Goal: Information Seeking & Learning: Learn about a topic

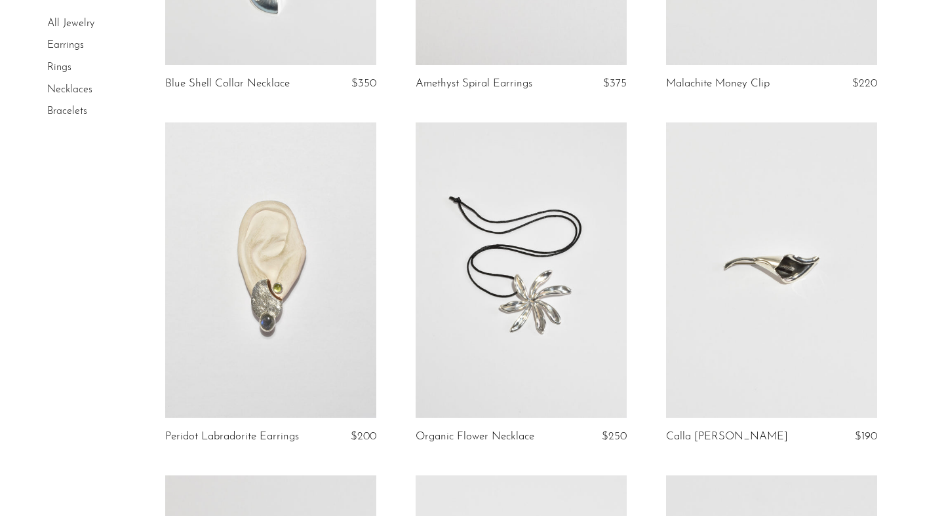
scroll to position [740, 0]
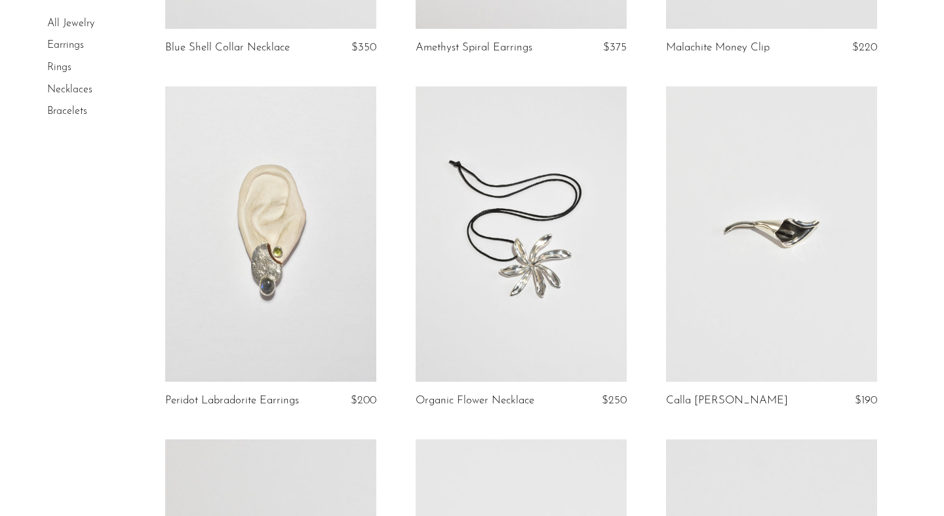
click at [714, 335] on link at bounding box center [771, 234] width 211 height 296
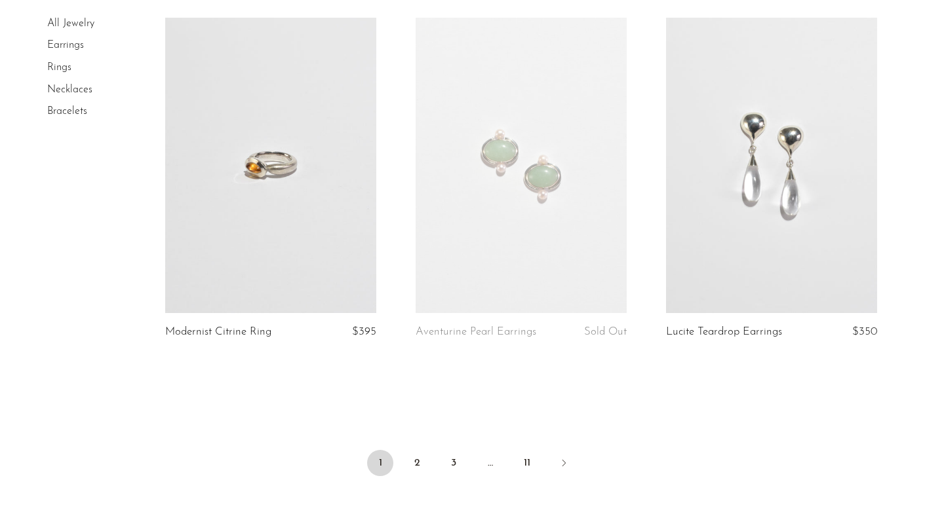
scroll to position [4197, 0]
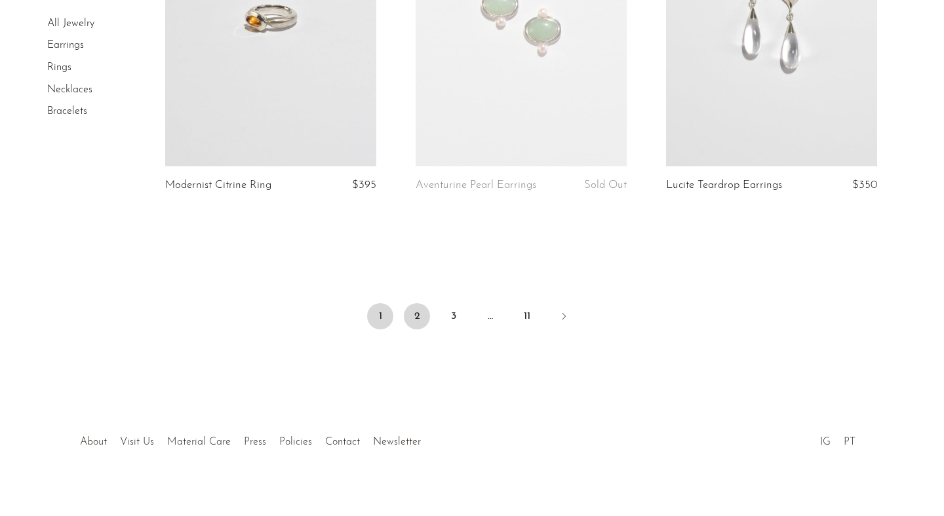
click at [415, 320] on link "2" at bounding box center [417, 316] width 26 height 26
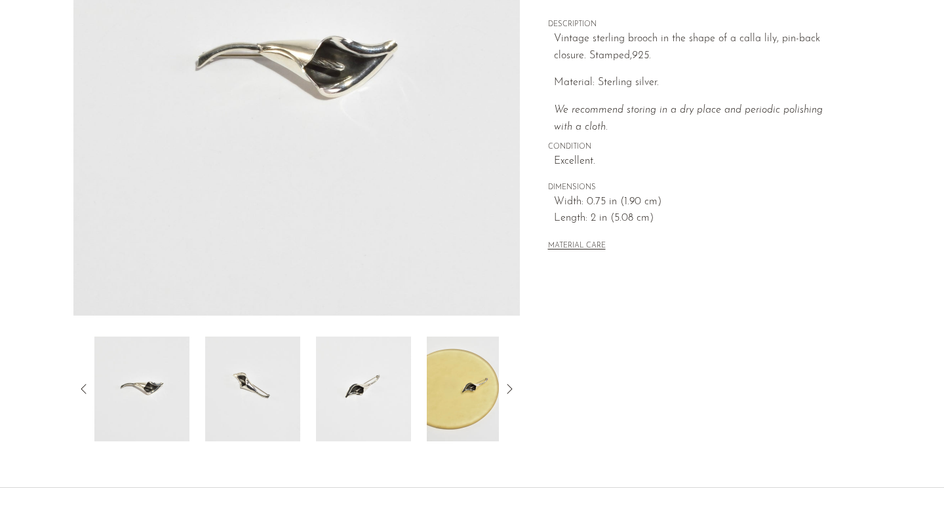
scroll to position [337, 0]
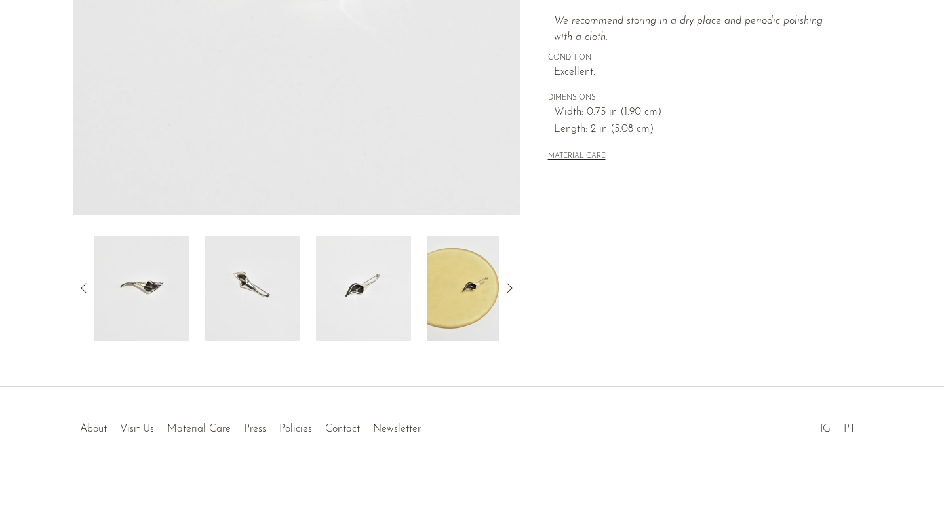
click at [459, 299] on img at bounding box center [474, 288] width 95 height 105
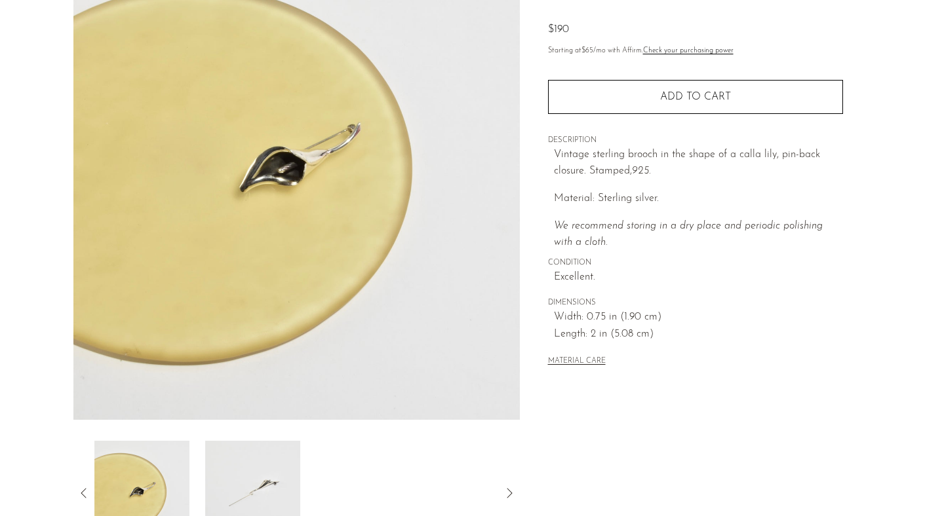
scroll to position [2, 0]
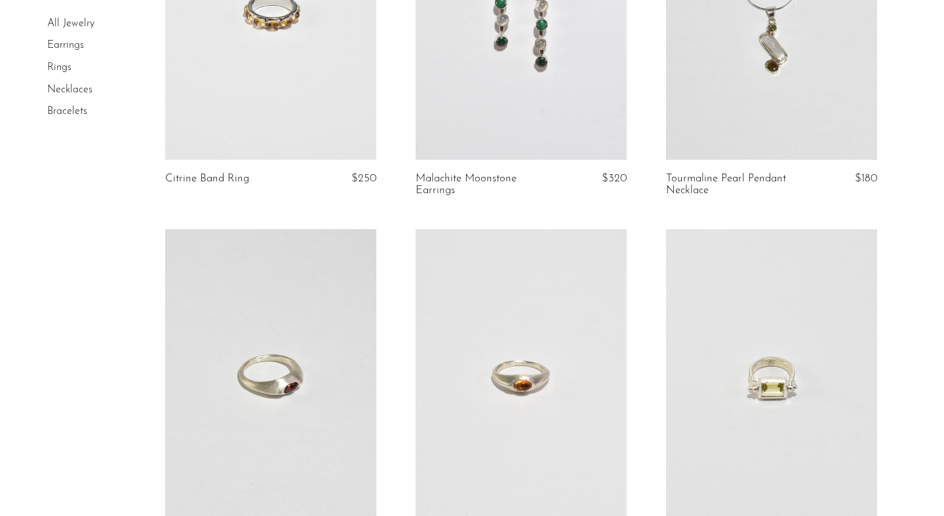
scroll to position [384, 0]
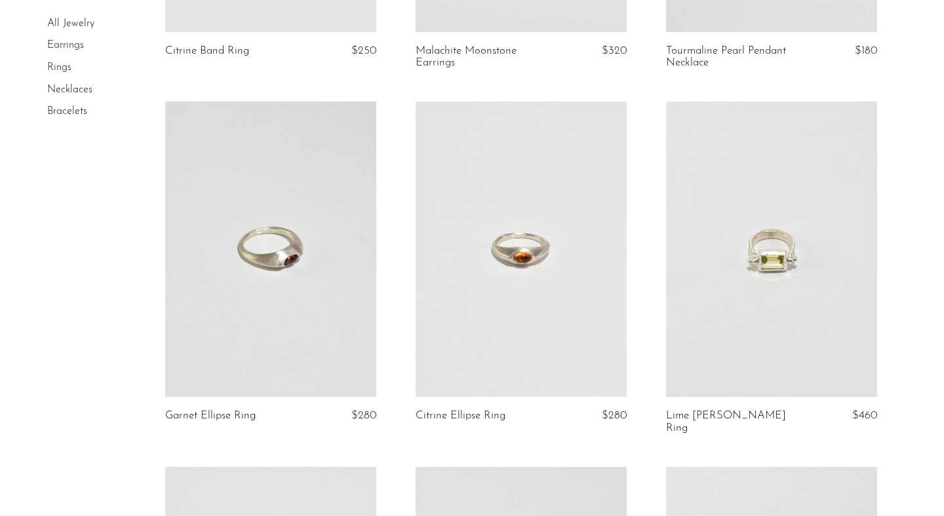
click at [85, 88] on link "Necklaces" at bounding box center [69, 90] width 45 height 10
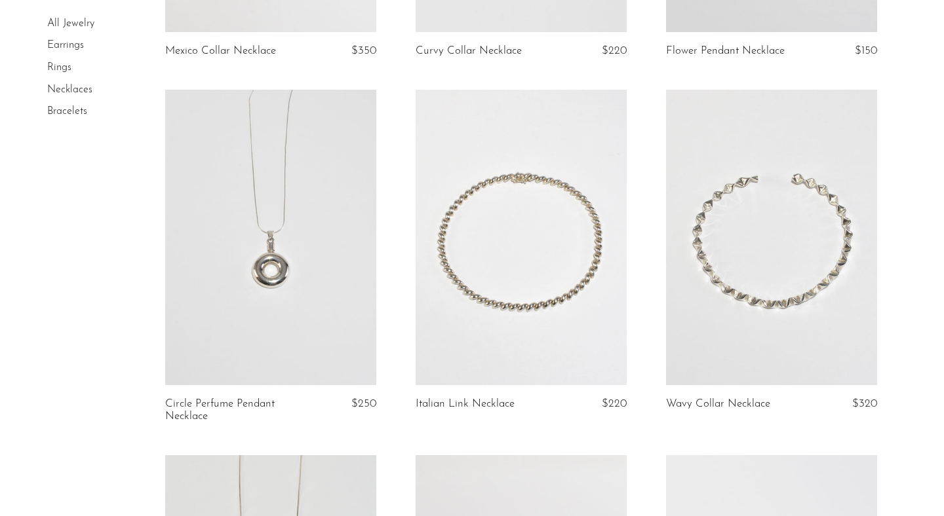
scroll to position [1015, 0]
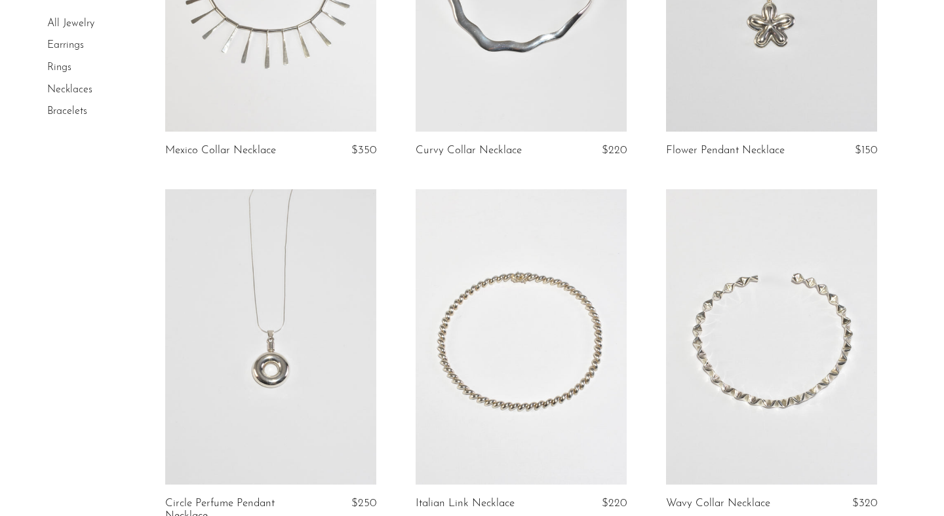
click at [609, 360] on link at bounding box center [520, 337] width 211 height 296
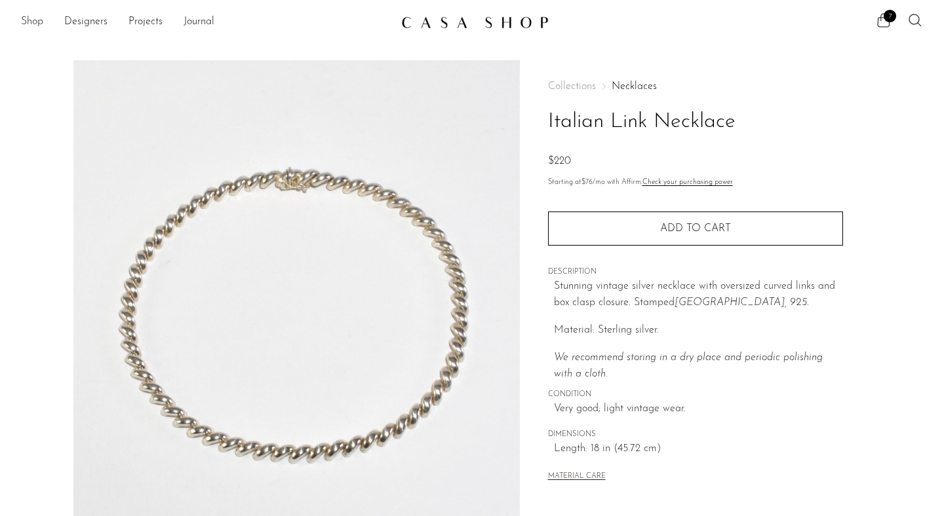
click at [29, 24] on link "Shop" at bounding box center [32, 22] width 22 height 17
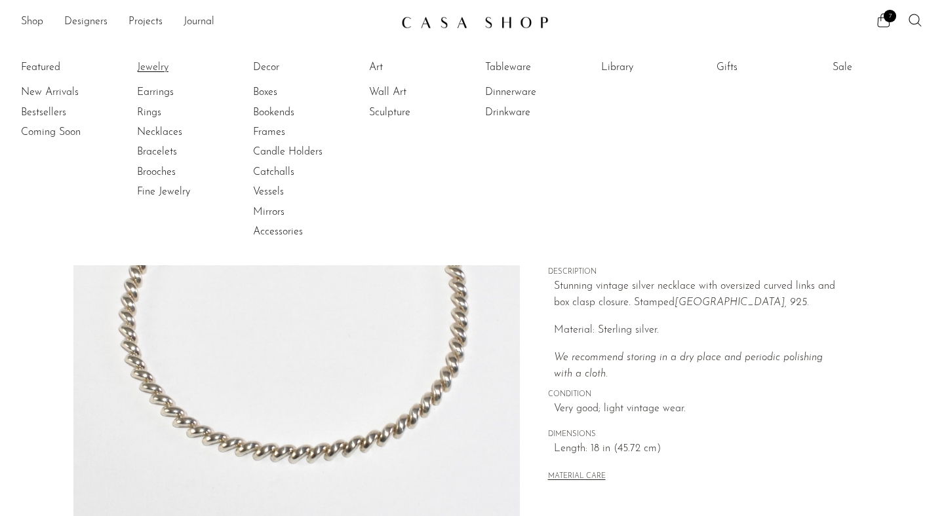
click at [143, 65] on link "Jewelry" at bounding box center [186, 67] width 98 height 14
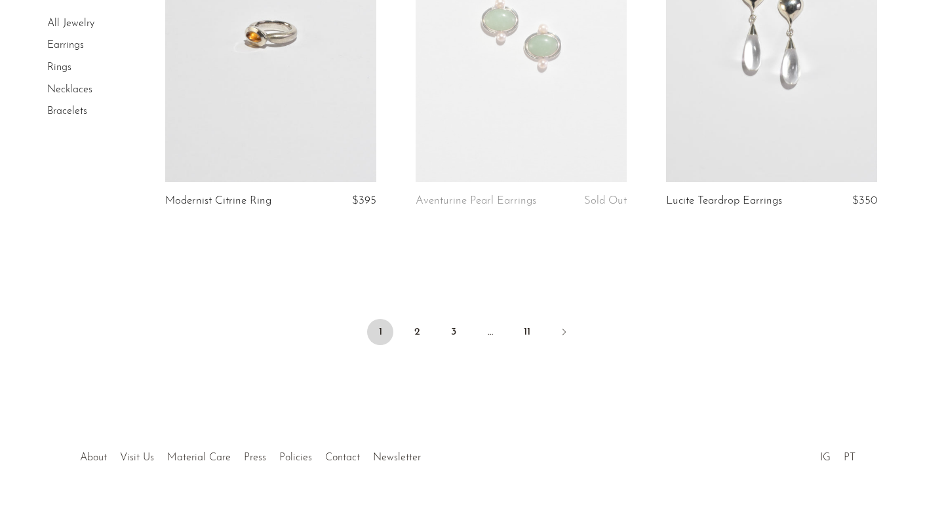
scroll to position [4210, 0]
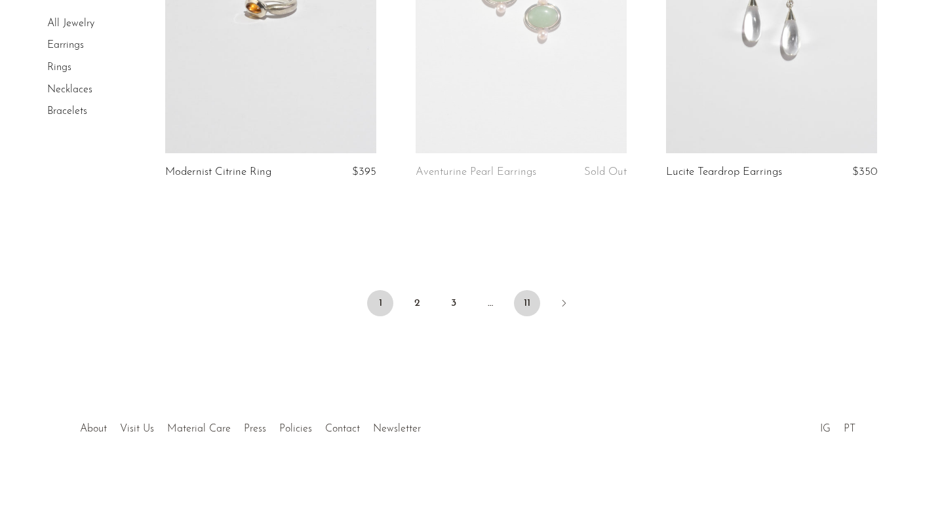
click at [522, 305] on link "11" at bounding box center [527, 303] width 26 height 26
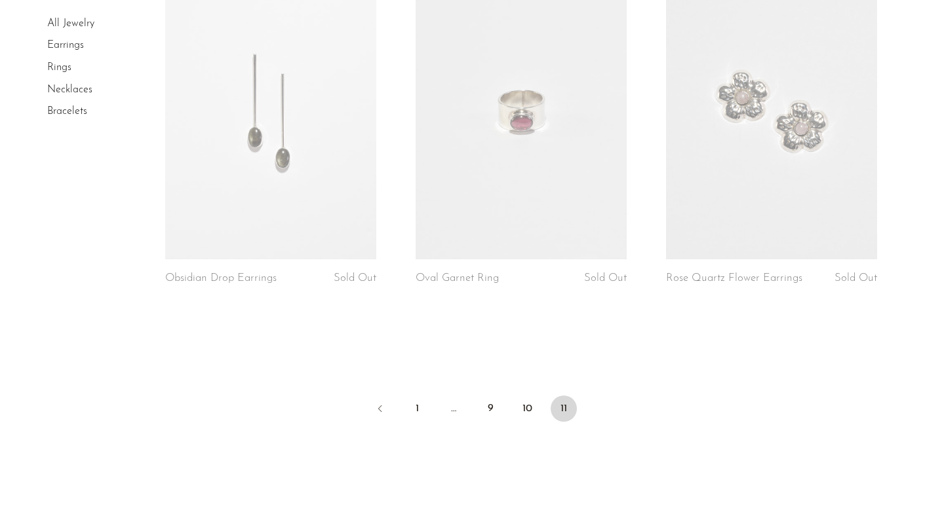
scroll to position [2407, 0]
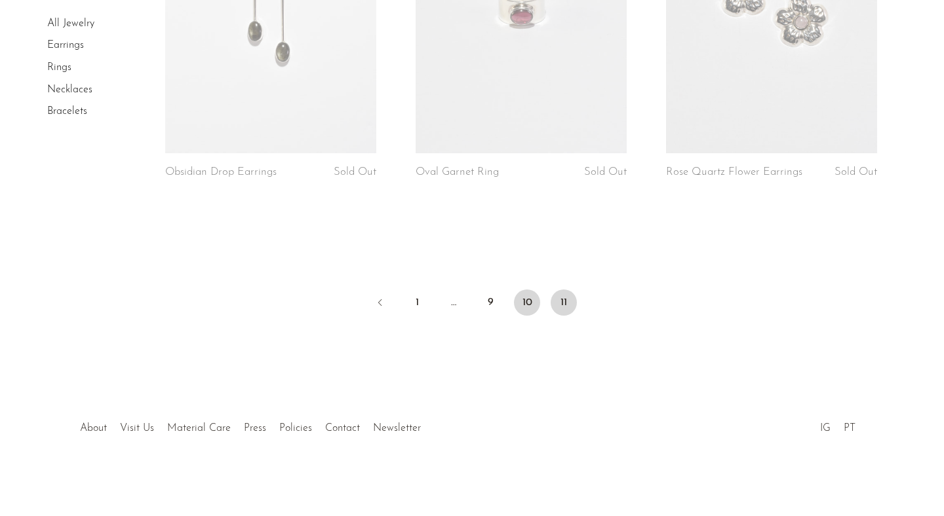
click at [524, 303] on link "10" at bounding box center [527, 303] width 26 height 26
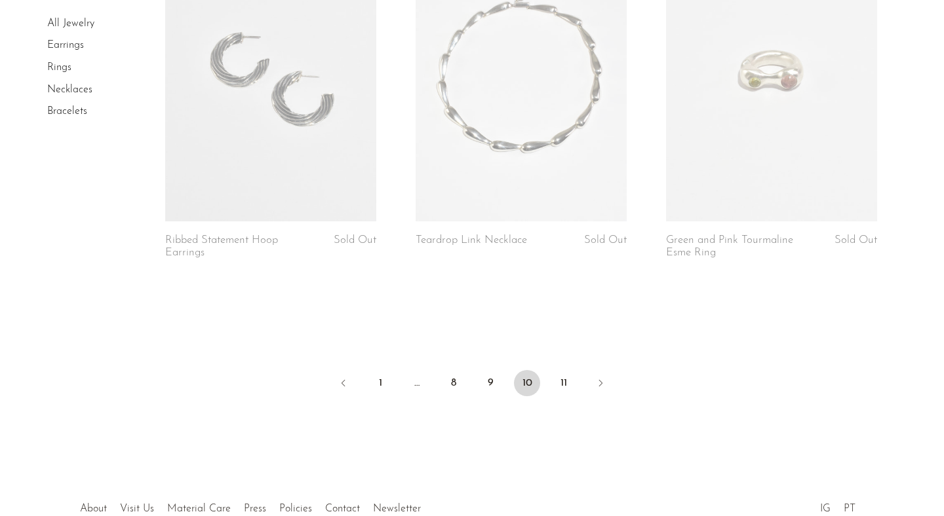
scroll to position [4170, 0]
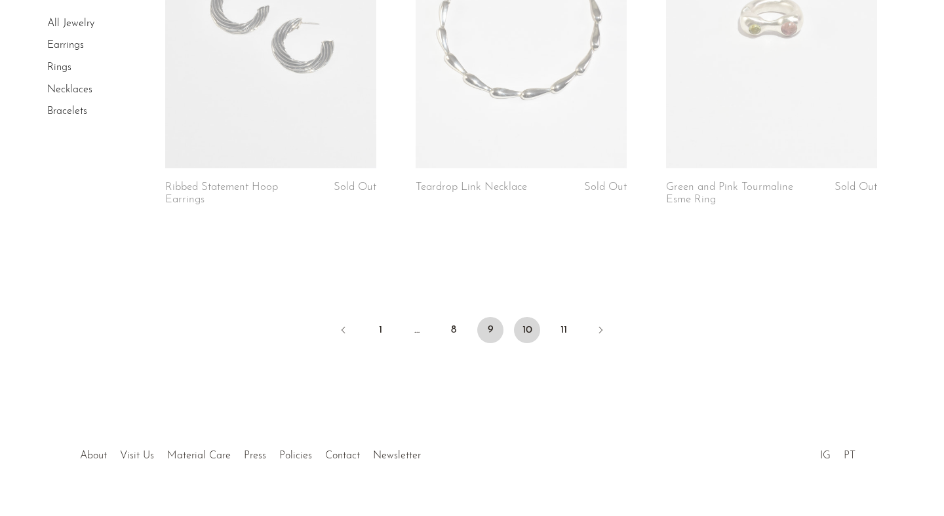
click at [491, 326] on link "9" at bounding box center [490, 330] width 26 height 26
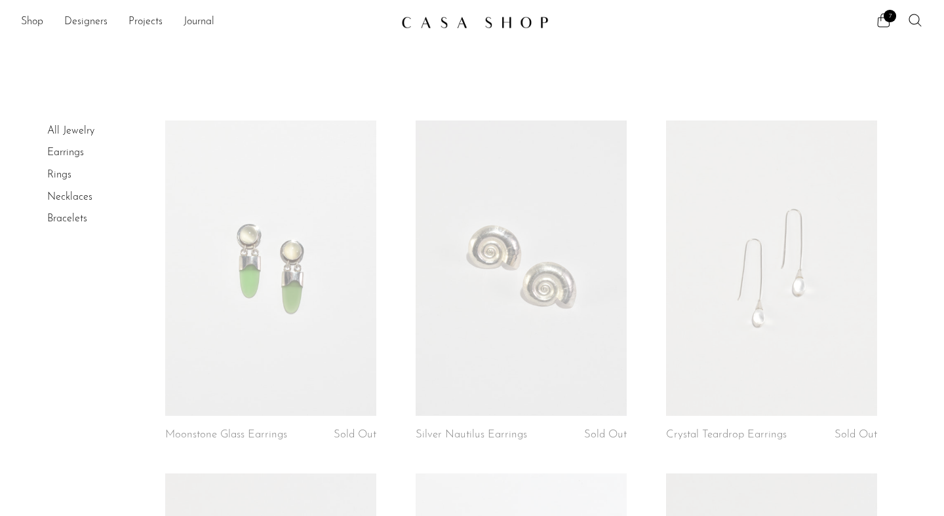
click at [712, 335] on link at bounding box center [771, 269] width 211 height 296
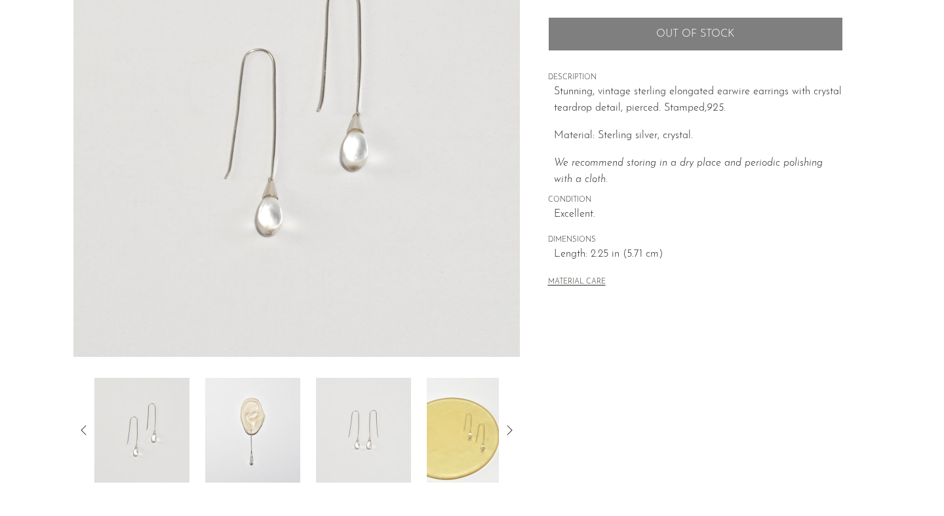
scroll to position [307, 0]
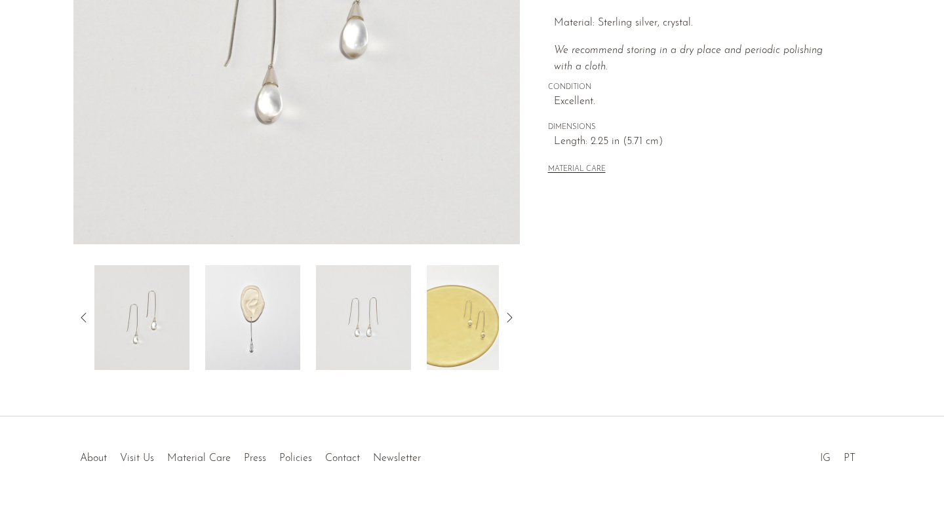
click at [367, 328] on img at bounding box center [363, 317] width 95 height 105
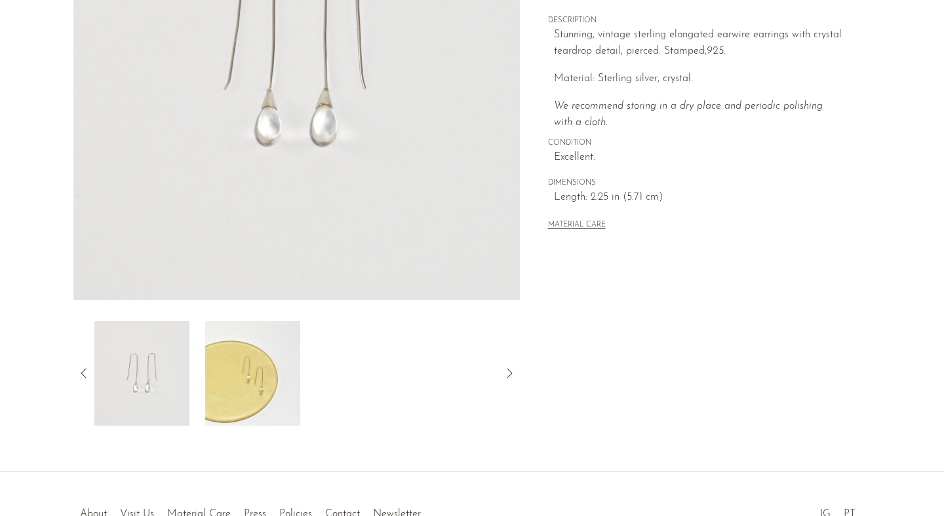
scroll to position [142, 0]
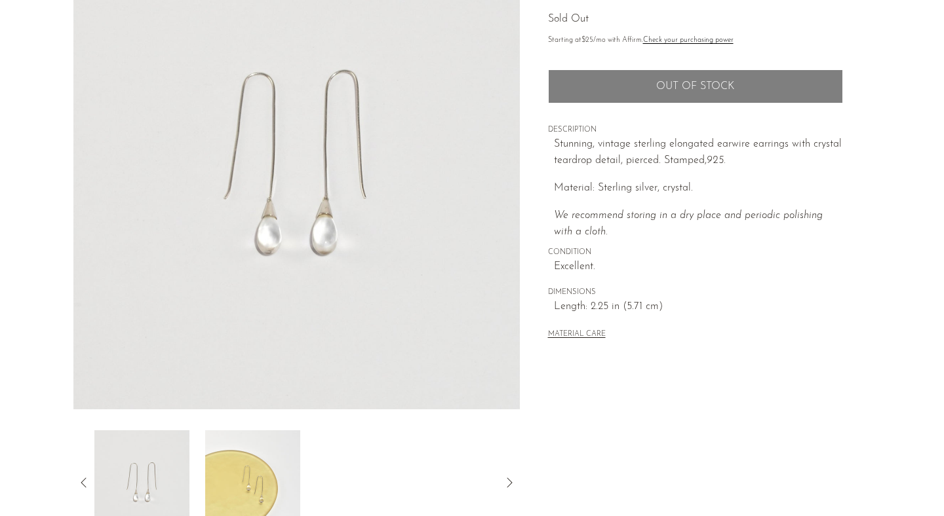
click at [313, 234] on img at bounding box center [296, 163] width 446 height 491
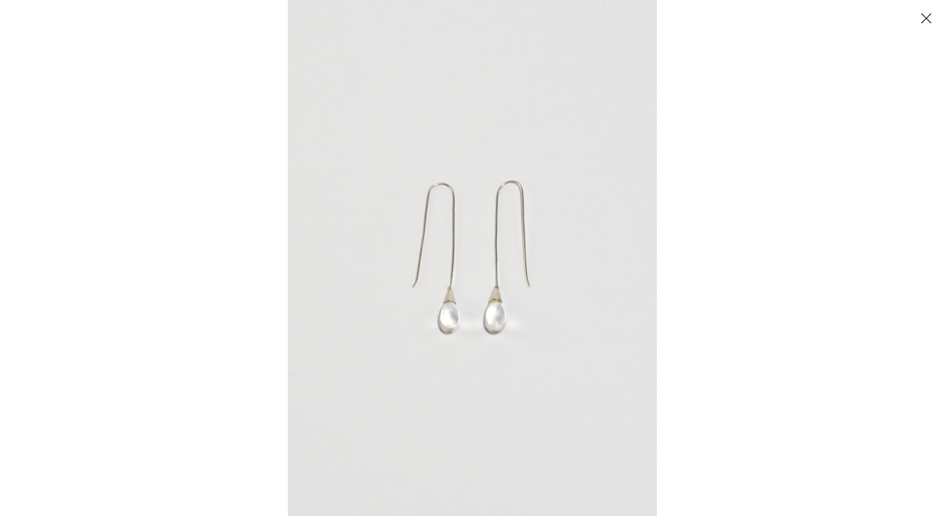
click at [463, 317] on img at bounding box center [472, 258] width 369 height 516
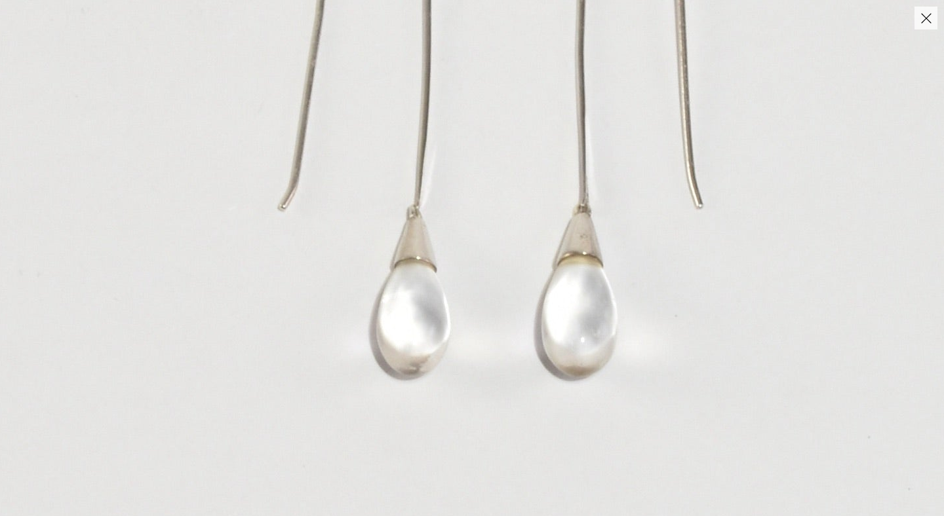
click at [463, 317] on img at bounding box center [495, 104] width 1333 height 1866
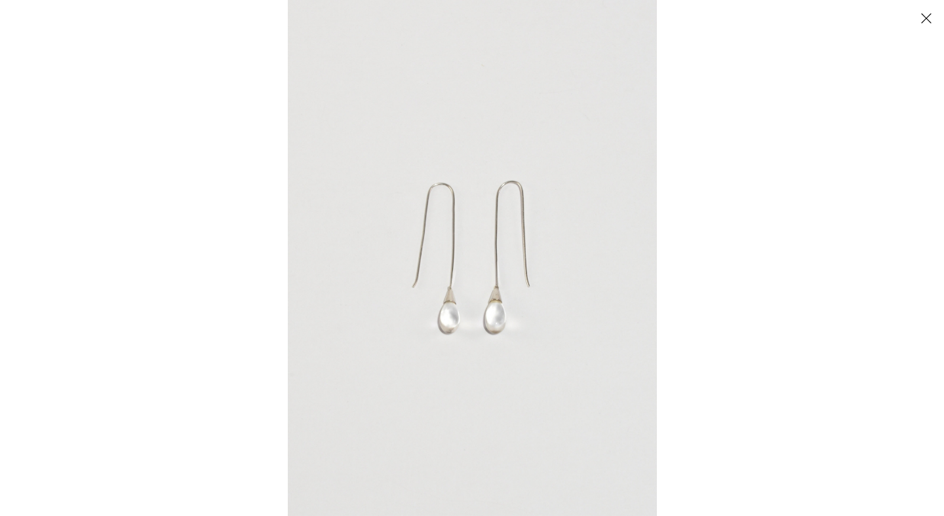
click at [923, 26] on button "Close" at bounding box center [925, 18] width 23 height 23
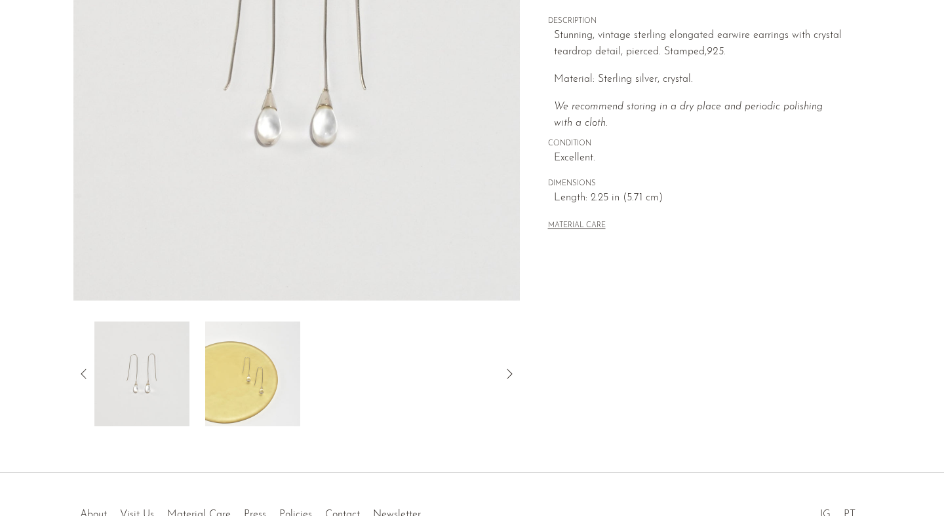
scroll to position [337, 0]
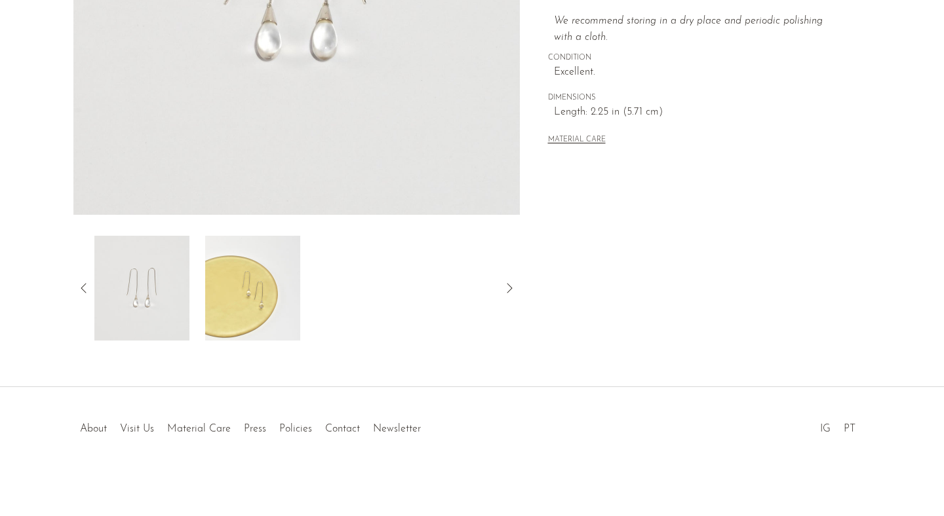
click at [103, 298] on img at bounding box center [141, 288] width 95 height 105
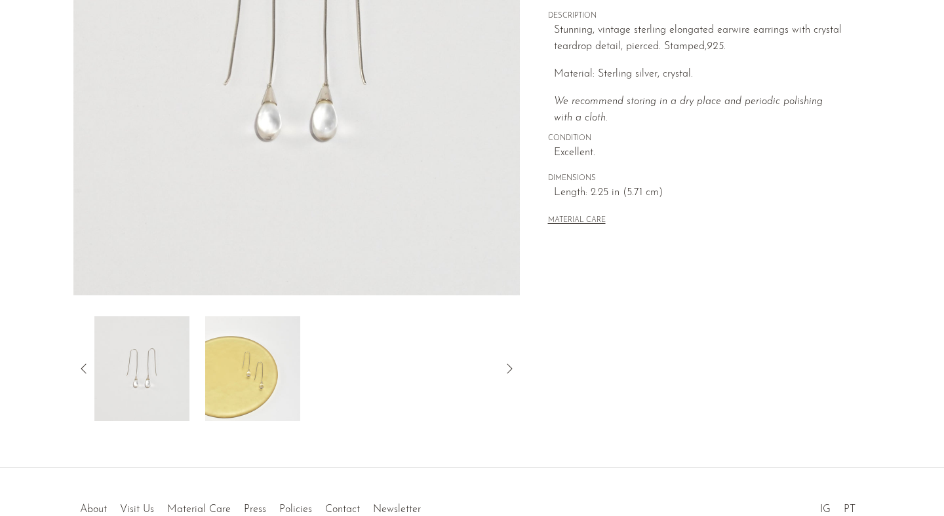
scroll to position [162, 0]
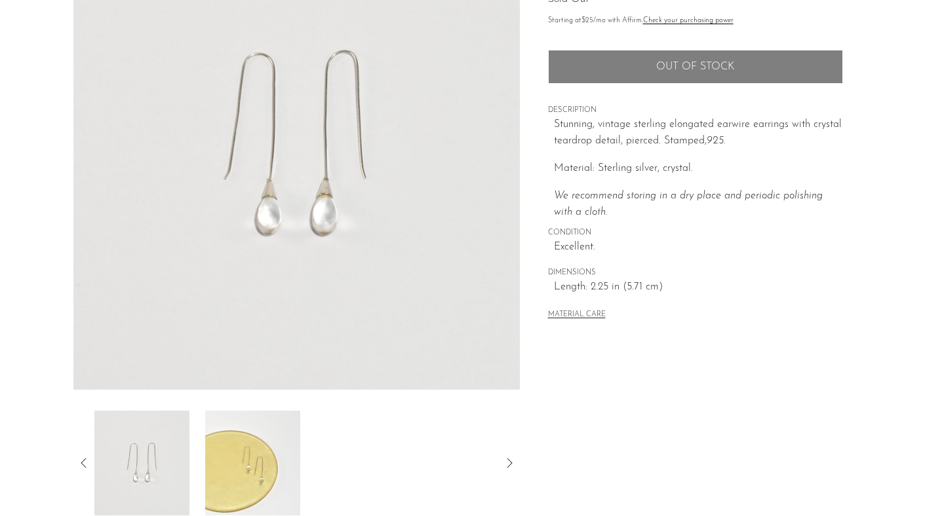
click at [276, 214] on img at bounding box center [296, 143] width 446 height 491
